Goal: Find contact information: Find contact information

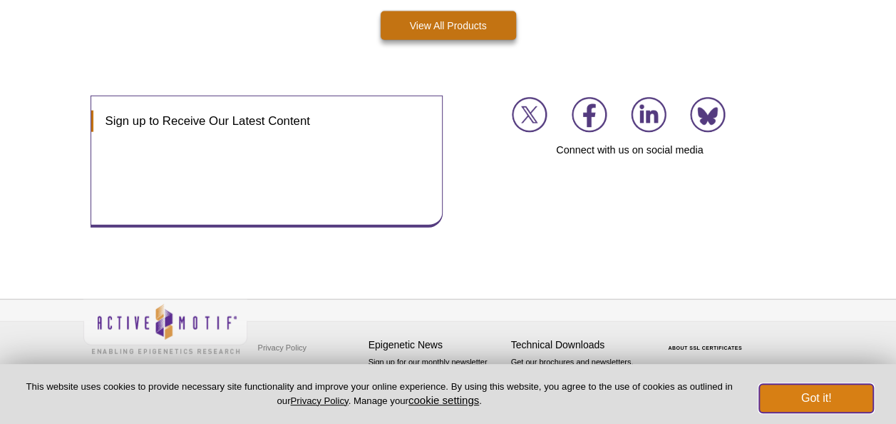
click at [804, 394] on button "Got it!" at bounding box center [817, 398] width 114 height 29
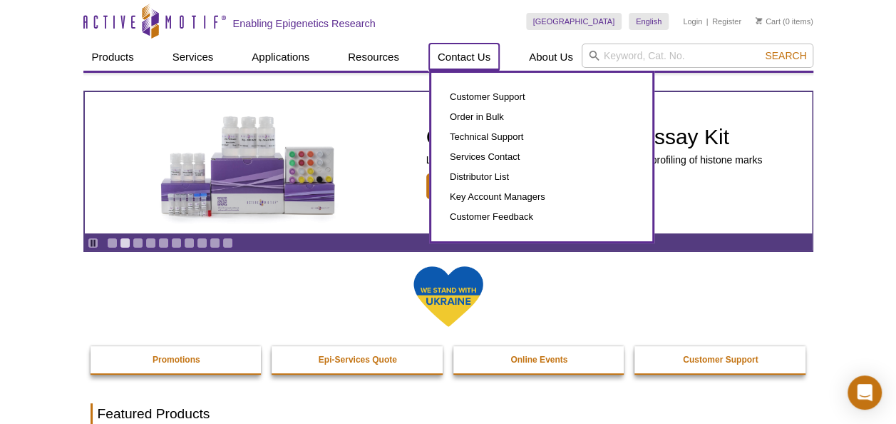
click at [467, 56] on link "Contact Us" at bounding box center [464, 57] width 70 height 27
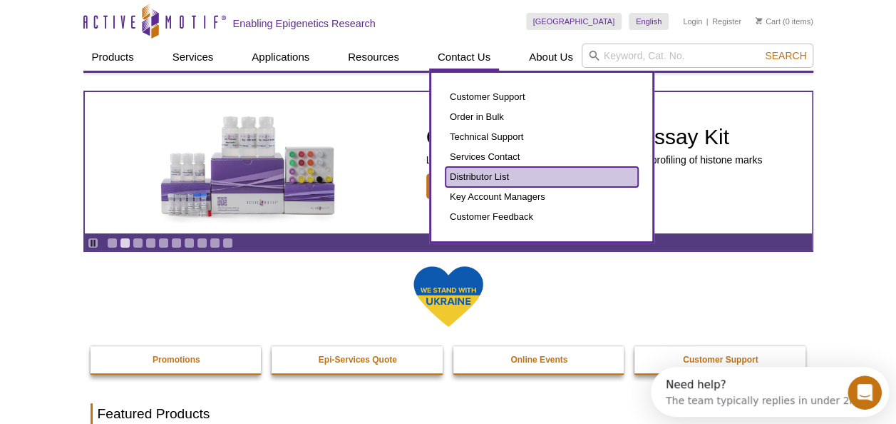
click at [483, 177] on link "Distributor List" at bounding box center [542, 177] width 193 height 20
drag, startPoint x: 482, startPoint y: 174, endPoint x: 494, endPoint y: 175, distance: 11.4
click at [482, 173] on link "Distributor List" at bounding box center [542, 177] width 193 height 20
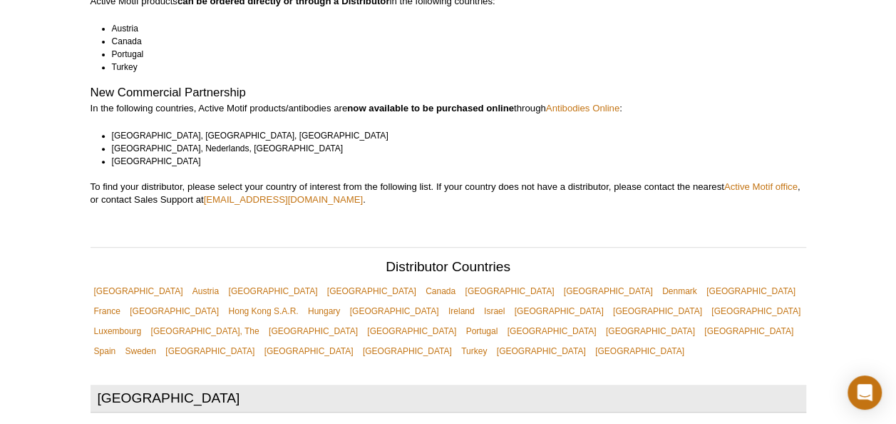
scroll to position [285, 0]
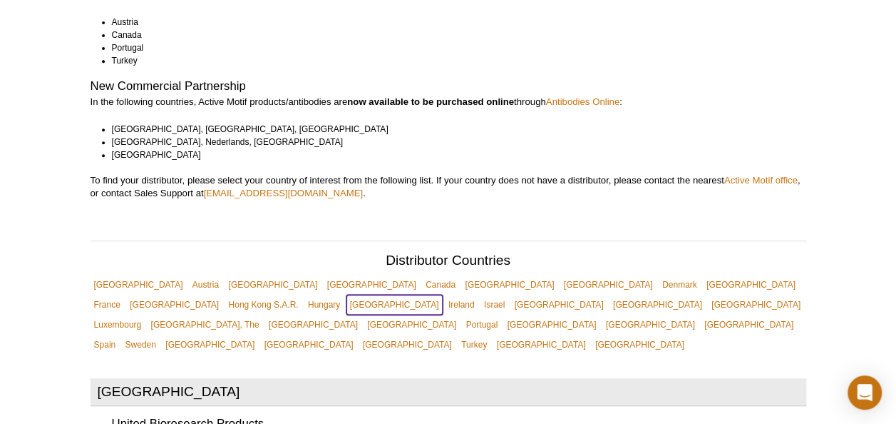
click at [443, 295] on link "[GEOGRAPHIC_DATA]" at bounding box center [395, 305] width 96 height 20
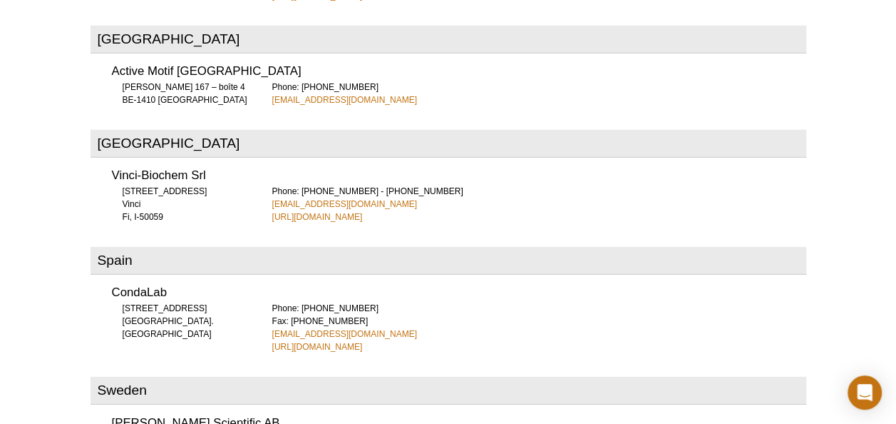
scroll to position [4939, 0]
